Goal: Transaction & Acquisition: Obtain resource

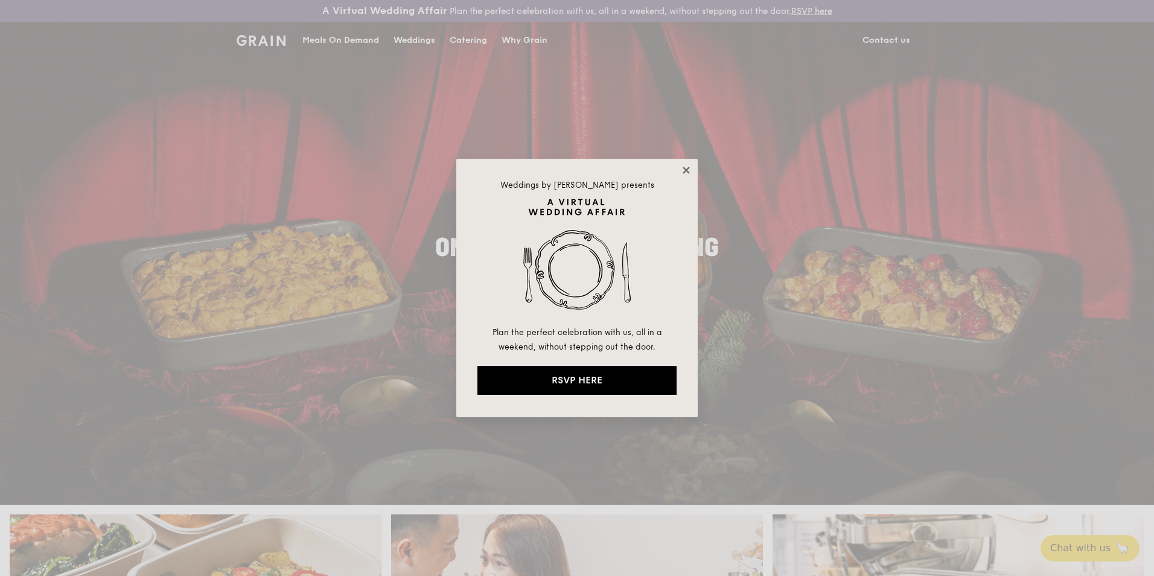
click at [686, 168] on icon at bounding box center [686, 170] width 11 height 11
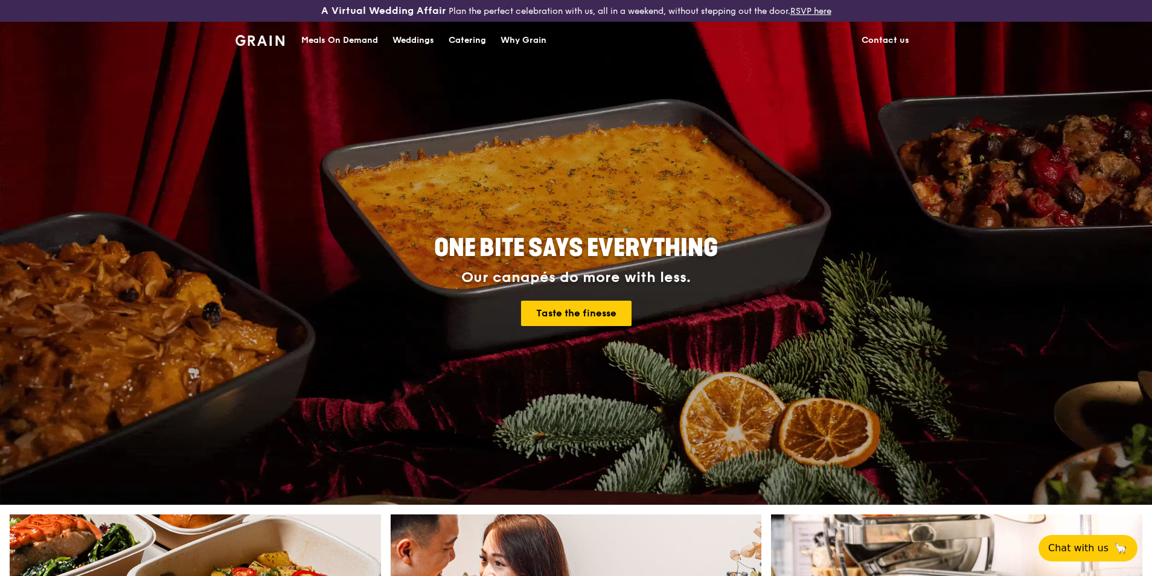
click at [469, 41] on div "Catering" at bounding box center [466, 40] width 37 height 36
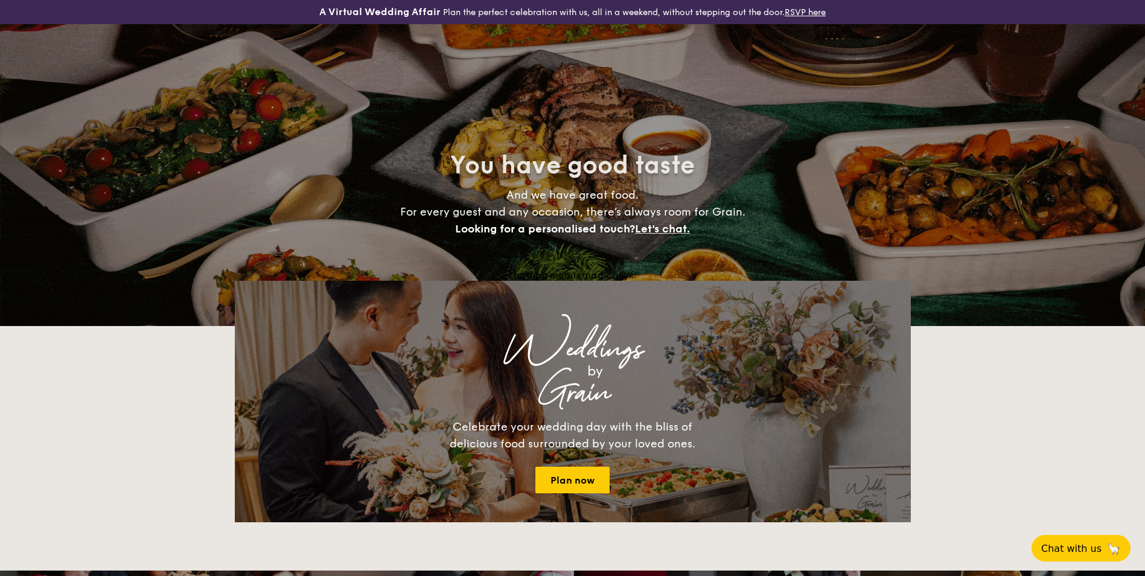
select select
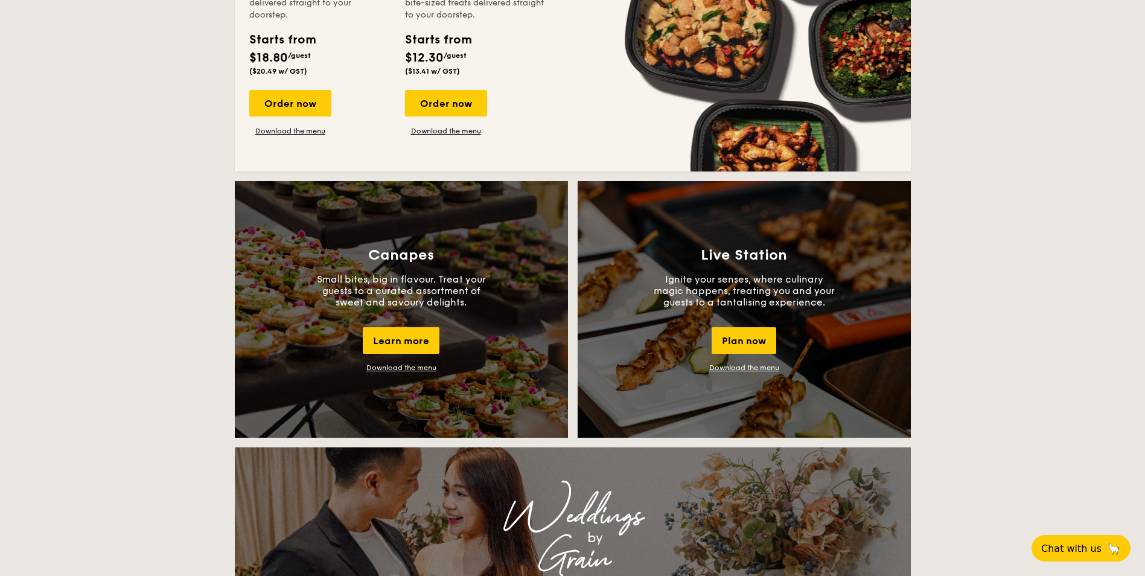
scroll to position [908, 0]
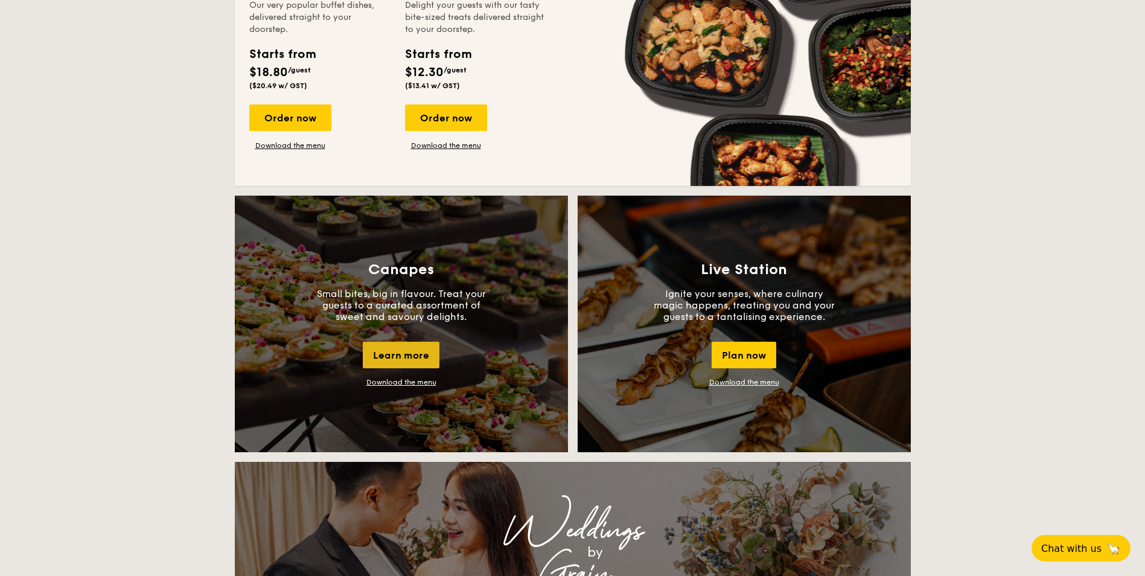
click at [407, 354] on div "Learn more" at bounding box center [401, 355] width 77 height 27
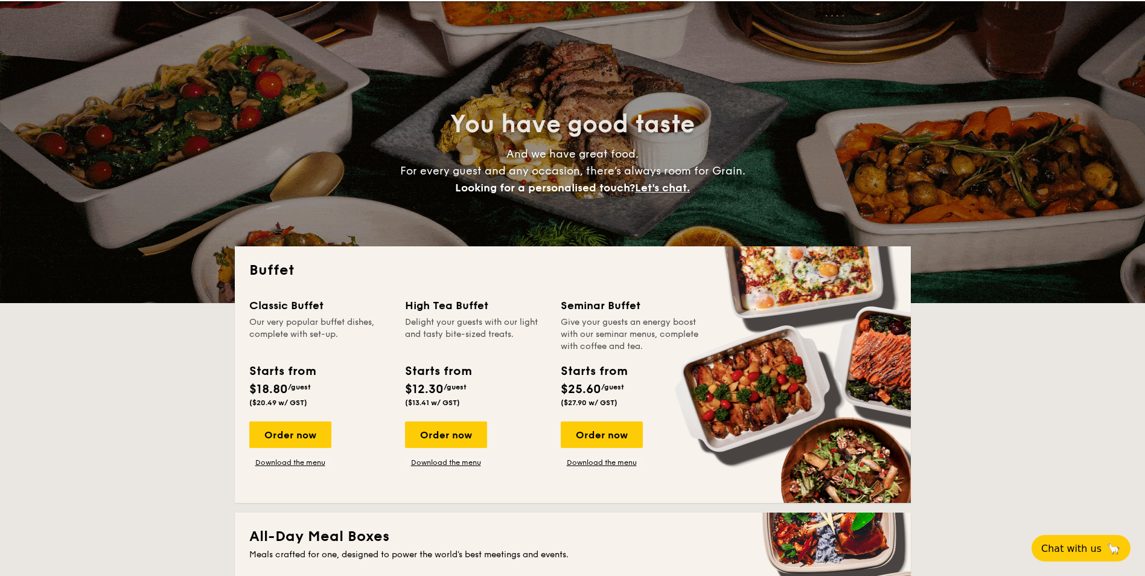
scroll to position [0, 0]
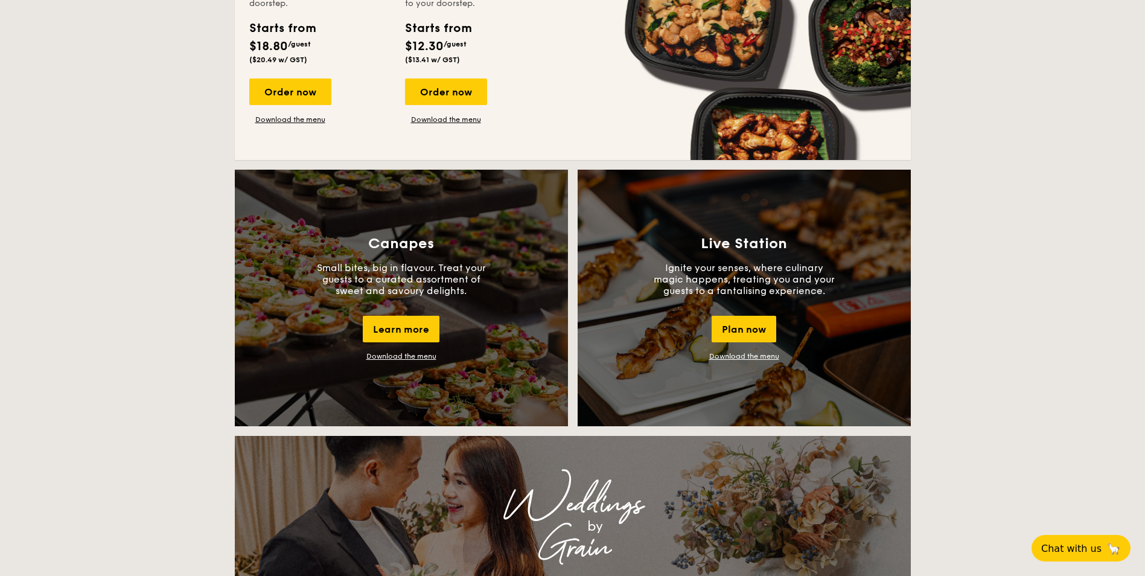
scroll to position [966, 0]
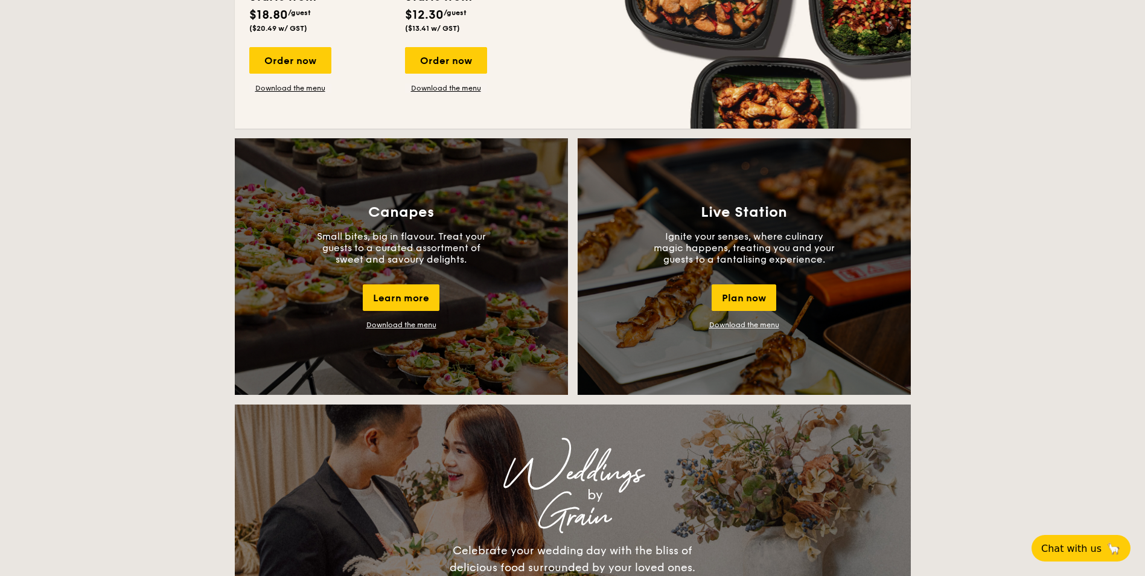
click at [397, 325] on link "Download the menu" at bounding box center [401, 325] width 70 height 8
